Goal: Transaction & Acquisition: Purchase product/service

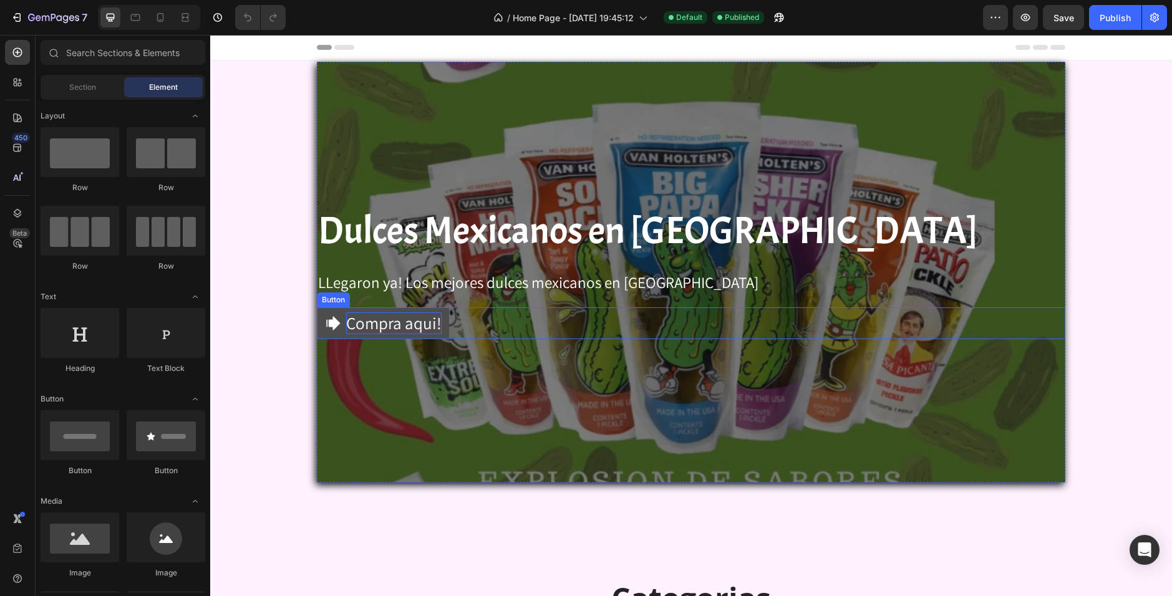
click at [372, 321] on div "Compra aqui!" at bounding box center [393, 323] width 95 height 22
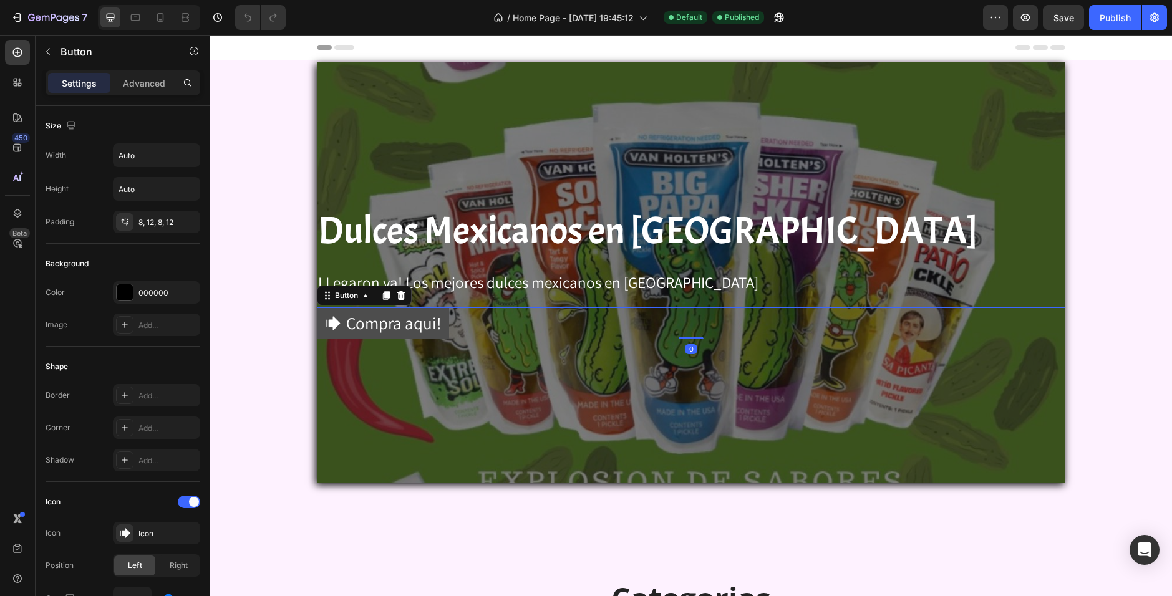
click at [437, 320] on link "Compra aqui!" at bounding box center [383, 323] width 132 height 32
click at [163, 20] on icon at bounding box center [160, 17] width 7 height 9
type input "17"
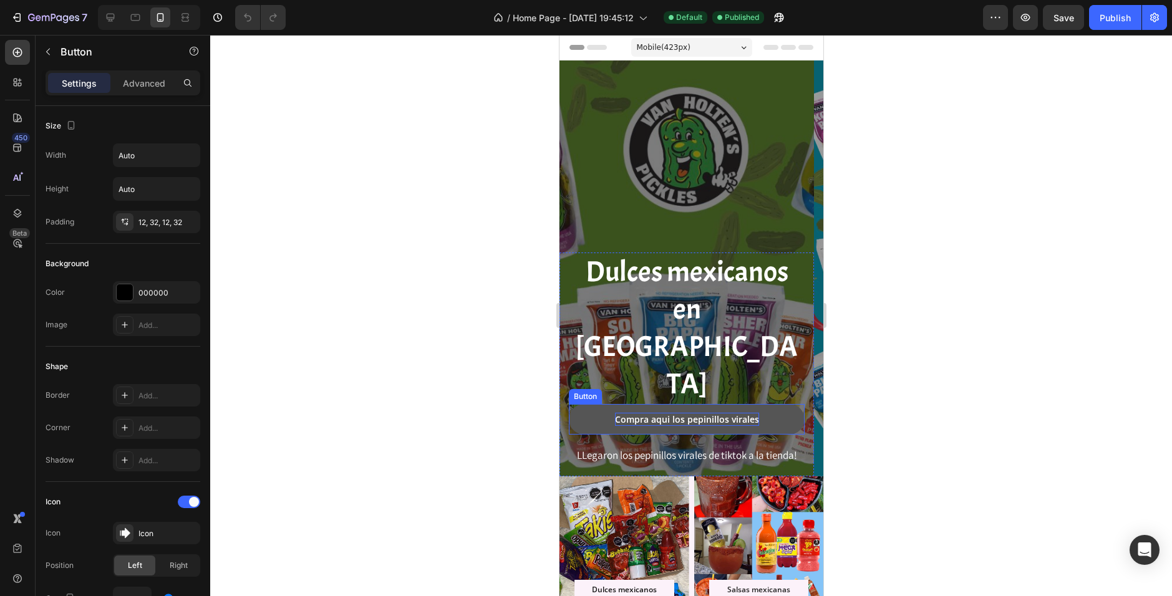
click at [685, 422] on div "Compra aqui los pepinillos virales" at bounding box center [686, 419] width 144 height 13
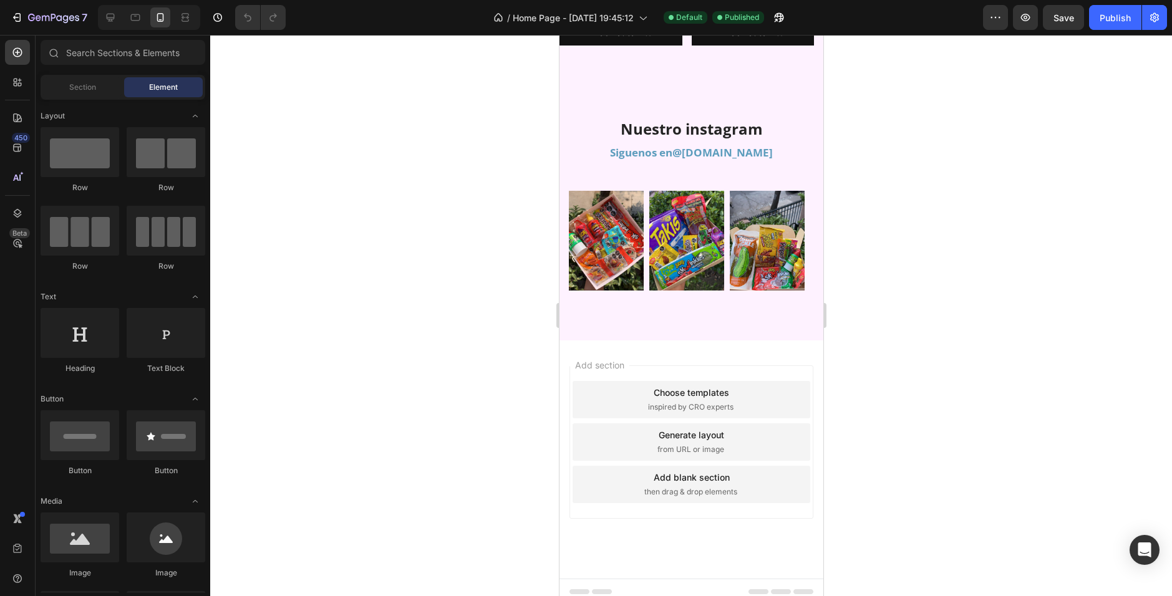
scroll to position [1949, 0]
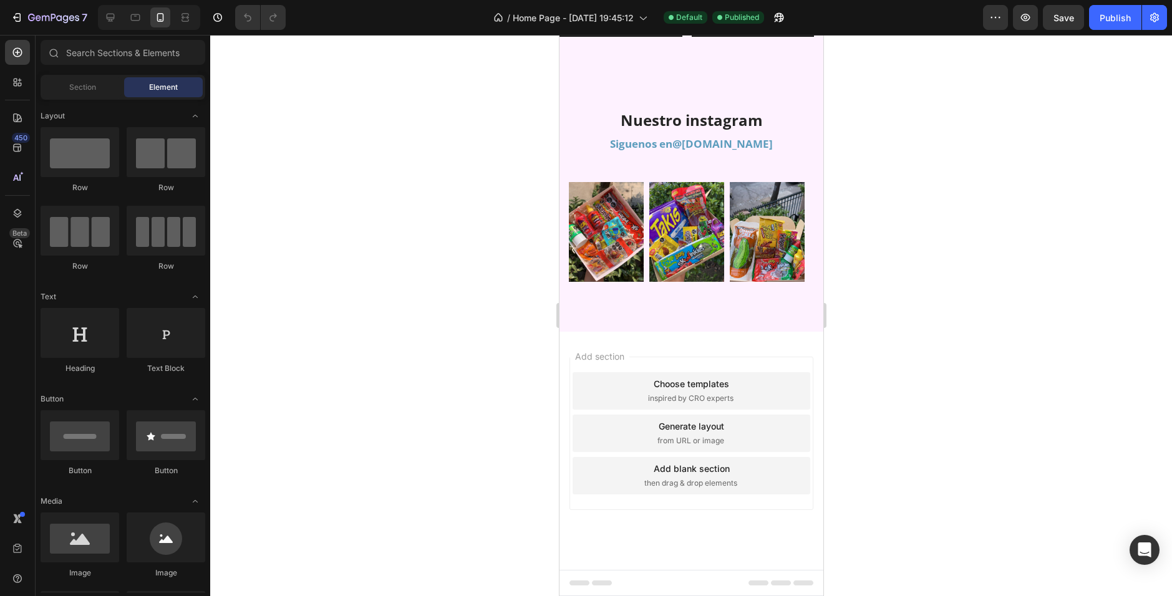
click at [725, 537] on div "Add section Choose templates inspired by CRO experts Generate layout from URL o…" at bounding box center [691, 451] width 264 height 238
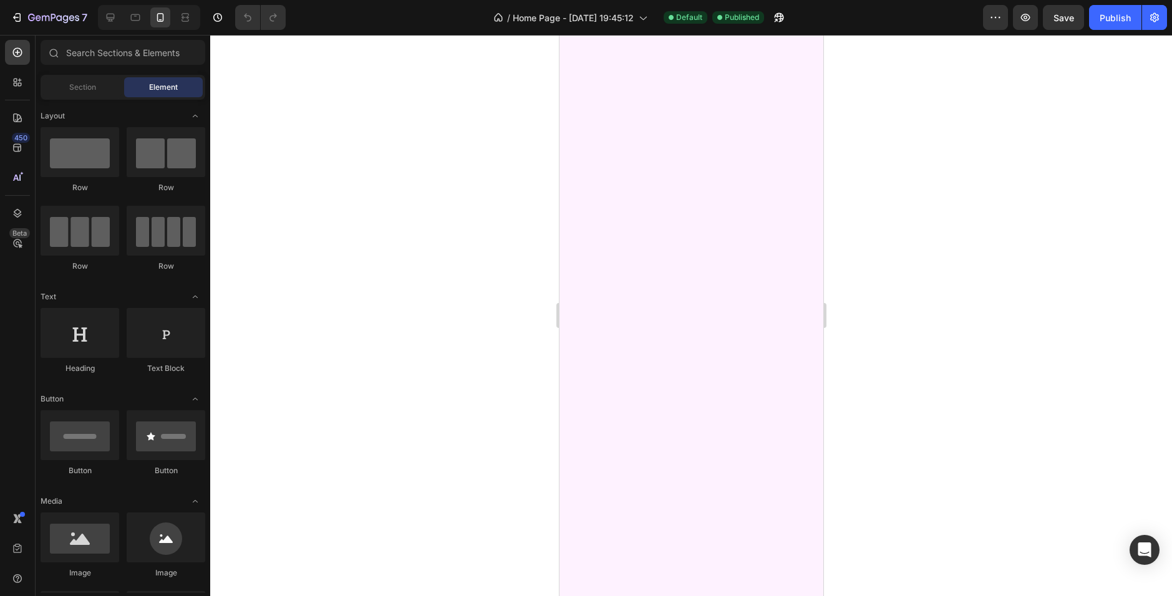
scroll to position [0, 0]
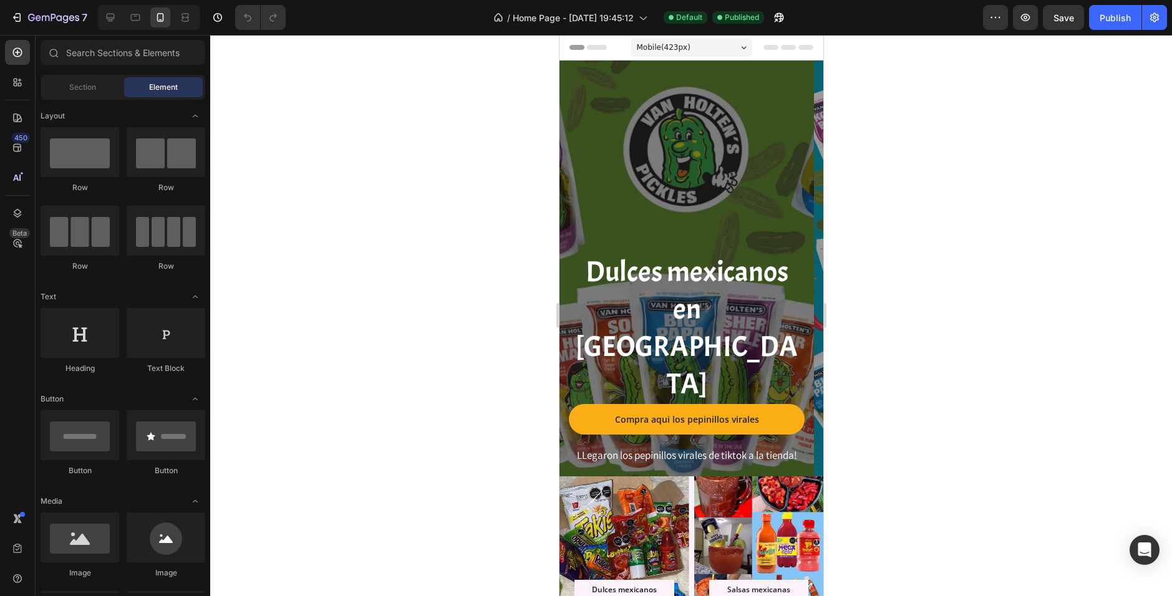
click at [763, 45] on icon at bounding box center [770, 47] width 15 height 5
click at [798, 46] on icon at bounding box center [805, 47] width 15 height 5
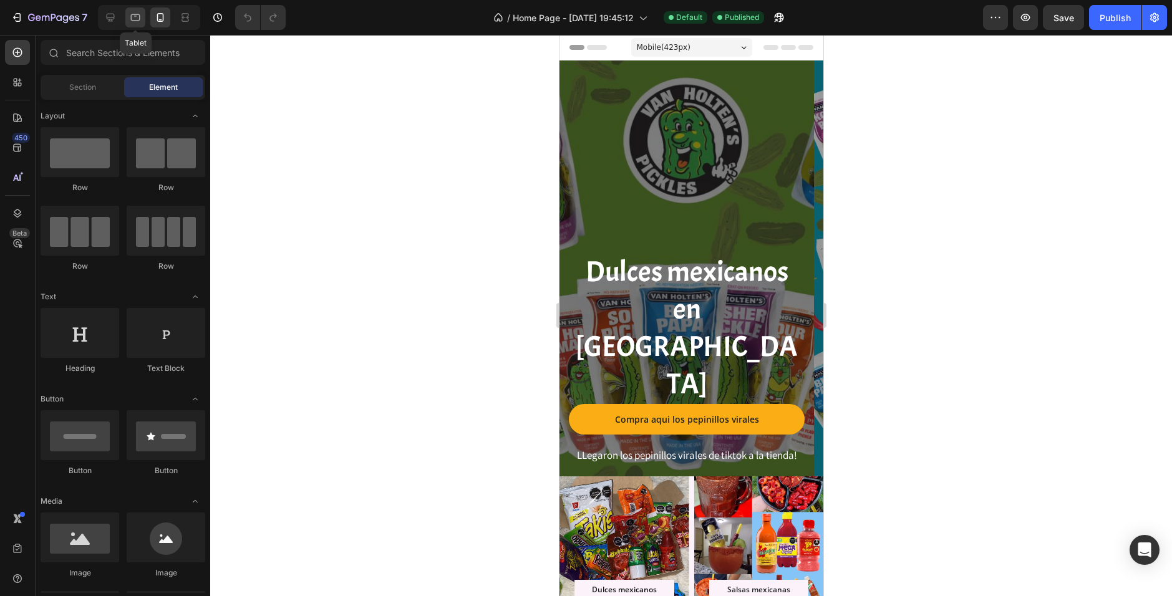
click at [142, 23] on div at bounding box center [135, 17] width 20 height 20
click at [118, 20] on div at bounding box center [110, 17] width 20 height 20
